Goal: Find specific page/section: Find specific page/section

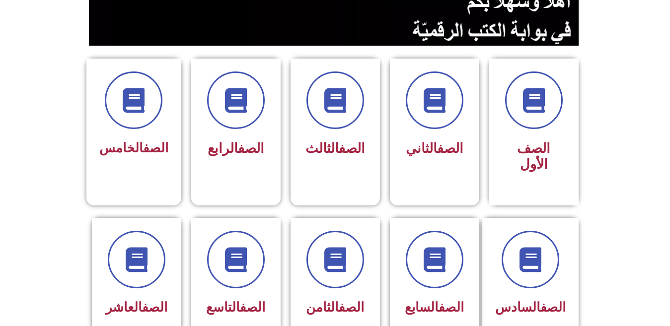
scroll to position [222, 0]
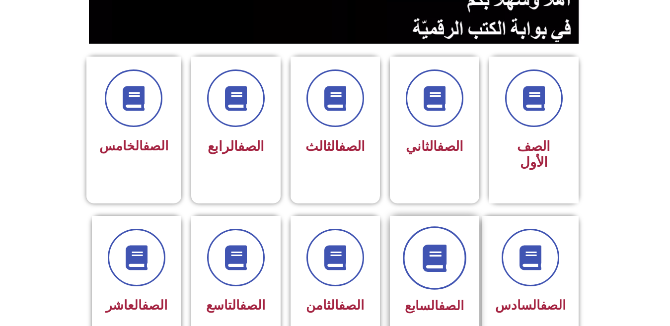
click at [426, 244] on icon at bounding box center [434, 257] width 27 height 27
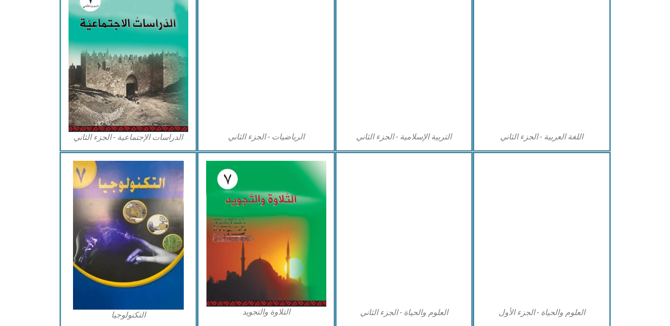
scroll to position [561, 0]
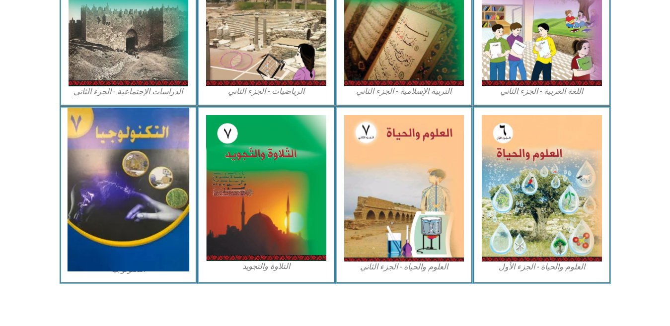
click at [121, 198] on img at bounding box center [129, 190] width 122 height 164
click at [174, 137] on img at bounding box center [129, 190] width 122 height 164
click at [115, 207] on img at bounding box center [129, 190] width 122 height 164
